Goal: Find specific page/section: Find specific page/section

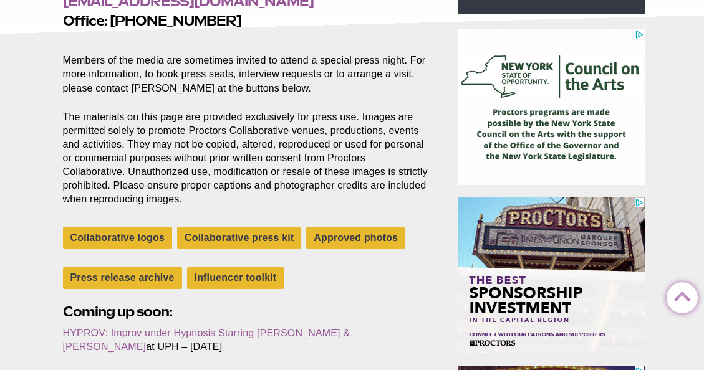
scroll to position [312, 0]
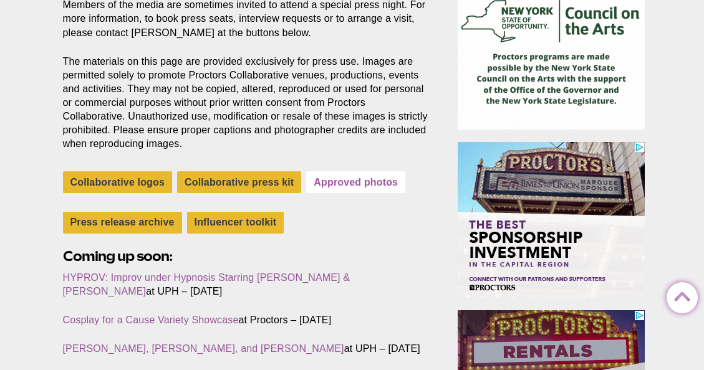
click at [362, 181] on link "Approved photos" at bounding box center [355, 182] width 99 height 22
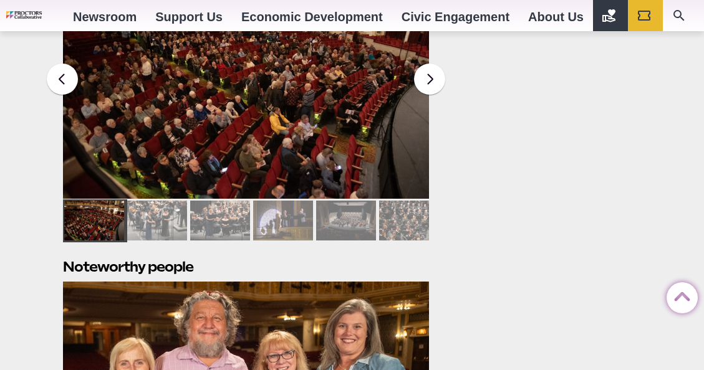
scroll to position [1434, 0]
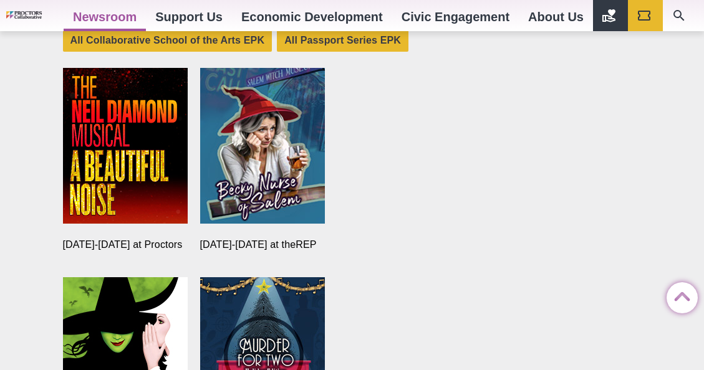
scroll to position [998, 0]
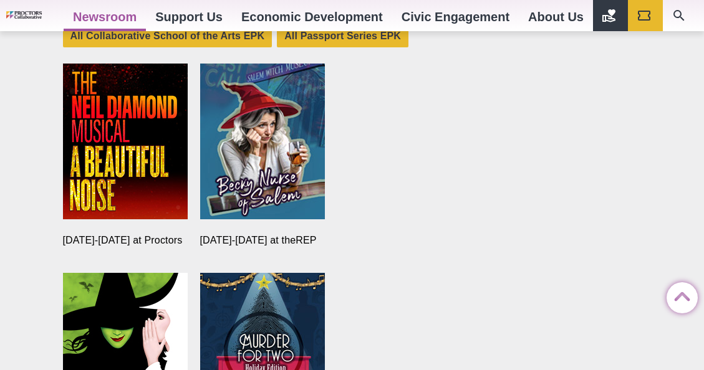
click at [128, 151] on img at bounding box center [125, 142] width 125 height 156
